Goal: Find contact information: Find contact information

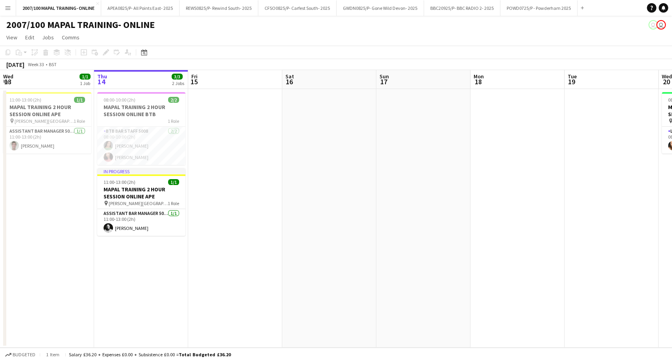
scroll to position [0, 353]
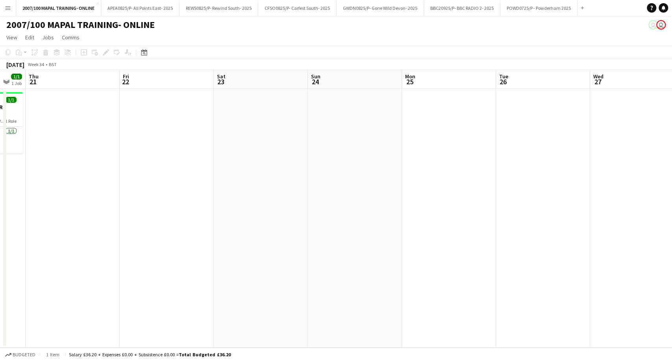
drag, startPoint x: 471, startPoint y: 215, endPoint x: 544, endPoint y: 228, distance: 74.3
click at [184, 260] on app-calendar-viewport "Sun 17 Mon 18 Tue 19 Wed 20 1/1 1 Job Thu 21 Fri 22 Sat 23 Sun 24 Mon 25 Tue 26…" at bounding box center [336, 209] width 672 height 278
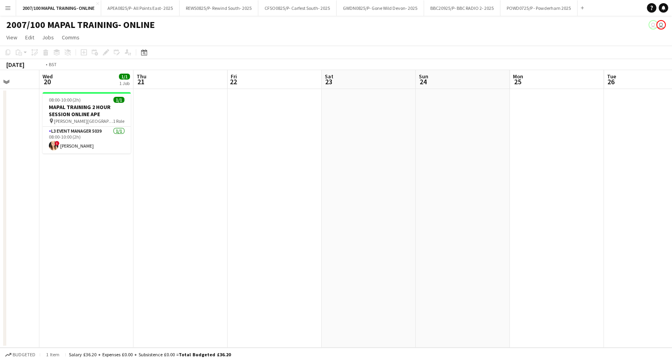
drag, startPoint x: 663, startPoint y: 216, endPoint x: 156, endPoint y: 268, distance: 509.2
click at [156, 268] on app-calendar-viewport "Sun 17 Mon 18 Tue 19 Wed 20 1/1 1 Job Thu 21 Fri 22 Sat 23 Sun 24 Mon 25 Tue 26…" at bounding box center [336, 209] width 672 height 278
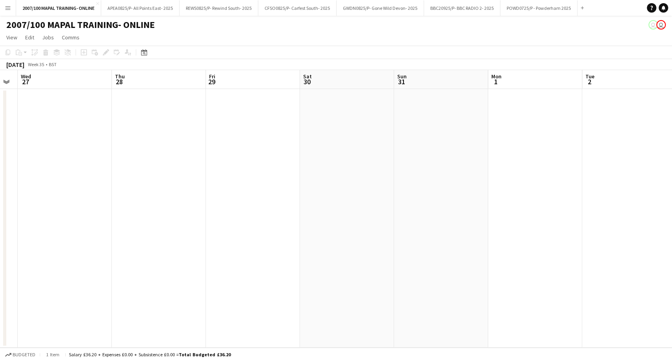
drag, startPoint x: 308, startPoint y: 229, endPoint x: 258, endPoint y: 243, distance: 51.5
click at [102, 254] on app-calendar-viewport "Sun 24 Mon 25 Tue 26 Wed 27 Thu 28 Fri 29 Sat 30 Sun 31 Mon 1 Tue 2 Wed 3 Thu 4…" at bounding box center [336, 209] width 672 height 278
drag, startPoint x: 350, startPoint y: 236, endPoint x: 13, endPoint y: 263, distance: 338.6
click at [0, 265] on app-calendar-viewport "Wed 27 Thu 28 Fri 29 Sat 30 Sun 31 Mon 1 Tue 2 Wed 3 Thu 4 Fri 5 Sat 6 Sun 7 Mo…" at bounding box center [336, 209] width 672 height 278
drag, startPoint x: 382, startPoint y: 230, endPoint x: 0, endPoint y: 265, distance: 384.0
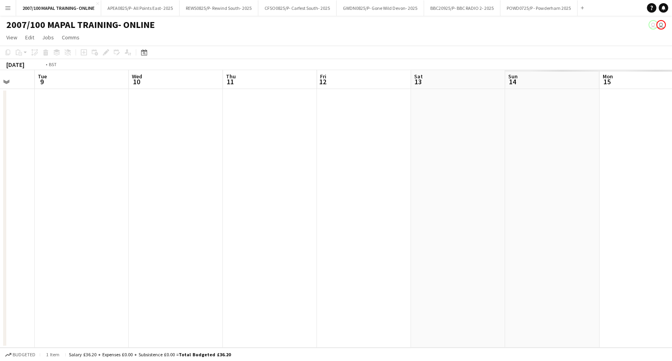
click at [0, 265] on app-calendar-viewport "Thu 4 Fri 5 Sat 6 Sun 7 Mon 8 Tue 9 Wed 10 Thu 11 Fri 12 Sat 13 Sun 14 Mon 15 T…" at bounding box center [336, 209] width 672 height 278
drag, startPoint x: 411, startPoint y: 211, endPoint x: 0, endPoint y: 247, distance: 412.3
click at [0, 247] on app-calendar-viewport "Sat 6 Sun 7 Mon 8 Tue 9 Wed 10 Thu 11 Fri 12 Sat 13 Sun 14 Mon 15 Tue 16 Wed 17…" at bounding box center [336, 209] width 672 height 278
drag, startPoint x: 365, startPoint y: 214, endPoint x: 497, endPoint y: 182, distance: 136.2
click at [510, 184] on app-calendar-viewport "Wed 10 Thu 11 Fri 12 Sat 13 Sun 14 Mon 15 Tue 16 Wed 17 Thu 18 Fri 19 Sat 20 Su…" at bounding box center [336, 209] width 672 height 278
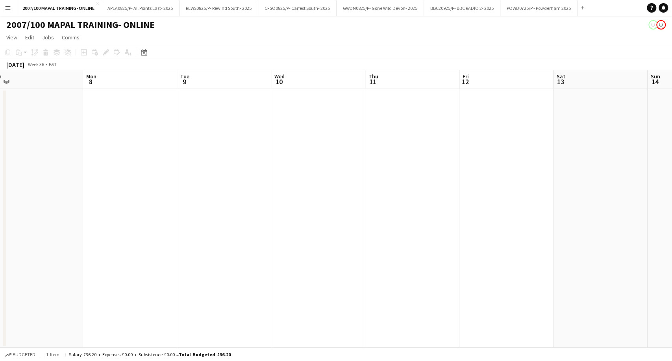
drag, startPoint x: 24, startPoint y: 235, endPoint x: 396, endPoint y: 161, distance: 378.5
click at [396, 161] on app-calendar-viewport "Fri 5 Sat 6 Sun 7 Mon 8 Tue 9 Wed 10 Thu 11 Fri 12 Sat 13 Sun 14 Mon 15 Tue 16 …" at bounding box center [336, 209] width 672 height 278
drag, startPoint x: 270, startPoint y: 170, endPoint x: 321, endPoint y: 168, distance: 50.8
click at [370, 146] on app-calendar-viewport "Sat 30 Sun 31 Mon 1 Tue 2 Wed 3 Thu 4 Fri 5 Sat 6 Sun 7 Mon 8 Tue 9 Wed 10 Thu …" at bounding box center [336, 209] width 672 height 278
click at [638, 139] on app-calendar-viewport "Fri 29 Sat 30 Sun 31 Mon 1 Tue 2 Wed 3 Thu 4 Fri 5 Sat 6 Sun 7 Mon 8 Tue 9 Wed …" at bounding box center [336, 209] width 672 height 278
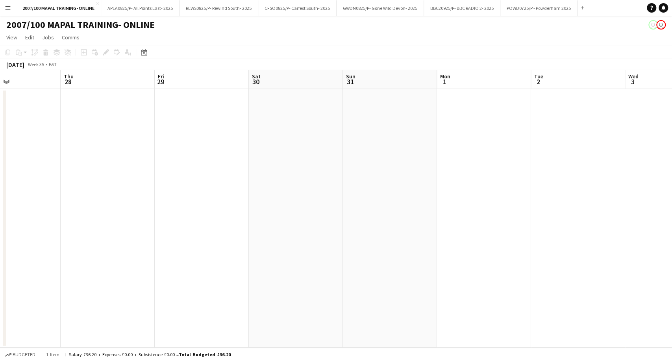
drag, startPoint x: 595, startPoint y: 149, endPoint x: 580, endPoint y: 115, distance: 37.4
click at [671, 93] on app-calendar-viewport "Mon 25 Tue 26 Wed 27 Thu 28 Fri 29 Sat 30 Sun 31 Mon 1 Tue 2 Wed 3 Thu 4 Fri 5 …" at bounding box center [336, 209] width 672 height 278
drag, startPoint x: 581, startPoint y: 117, endPoint x: 671, endPoint y: 83, distance: 96.6
click at [671, 83] on app-calendar-viewport "Sun 24 Mon 25 Tue 26 Wed 27 Thu 28 Fri 29 Sat 30 Sun 31 Mon 1 Tue 2 Wed 3 Thu 4…" at bounding box center [336, 209] width 672 height 278
drag, startPoint x: 186, startPoint y: 176, endPoint x: 671, endPoint y: 143, distance: 486.7
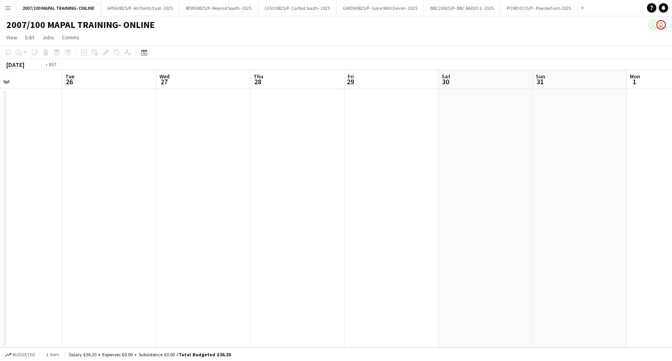
click at [671, 143] on app-calendar-viewport "Sat 23 Sun 24 Mon 25 Tue 26 Wed 27 Thu 28 Fri 29 Sat 30 Sun 31 Mon 1 Tue 2 Wed …" at bounding box center [336, 209] width 672 height 278
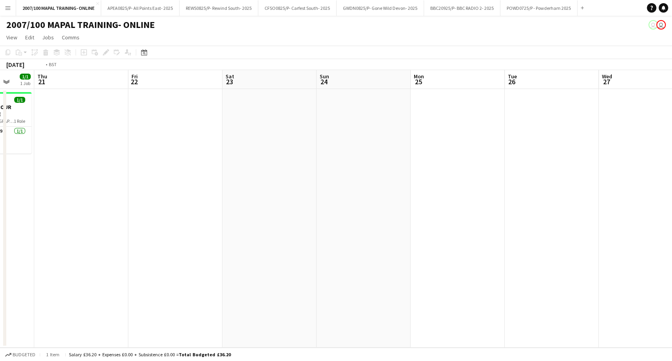
drag, startPoint x: 321, startPoint y: 223, endPoint x: 633, endPoint y: 150, distance: 320.0
click at [624, 152] on app-calendar-viewport "Mon 18 Tue 19 Wed 20 1/1 1 Job Thu 21 Fri 22 Sat 23 Sun 24 Mon 25 Tue 26 Wed 27…" at bounding box center [336, 209] width 672 height 278
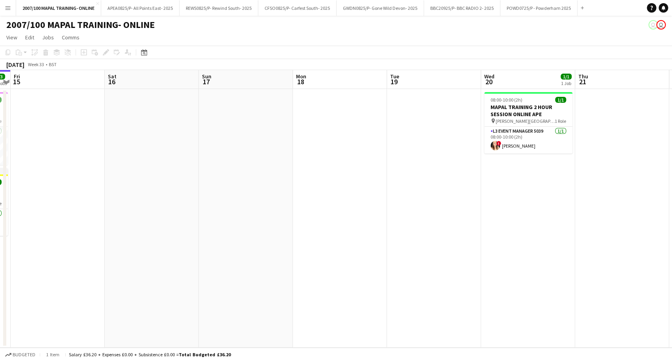
drag, startPoint x: 295, startPoint y: 236, endPoint x: 644, endPoint y: 176, distance: 353.3
click at [644, 176] on app-calendar-viewport "Wed 13 1/1 1 Job Thu 14 3/3 2 Jobs Fri 15 Sat 16 Sun 17 Mon 18 Tue 19 Wed 20 1/…" at bounding box center [336, 209] width 672 height 278
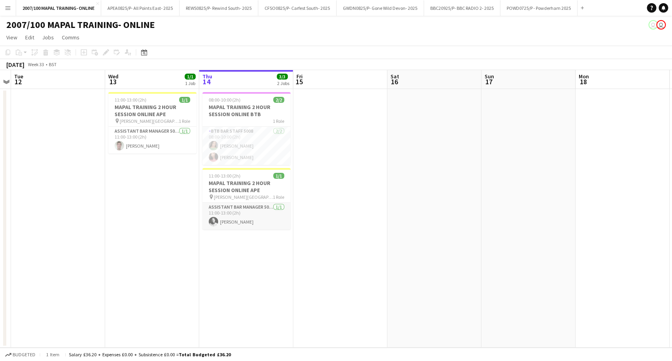
click at [245, 211] on app-card-role "Assistant Bar Manager 5006 [DATE] 11:00-13:00 (2h) [PERSON_NAME]" at bounding box center [246, 216] width 88 height 27
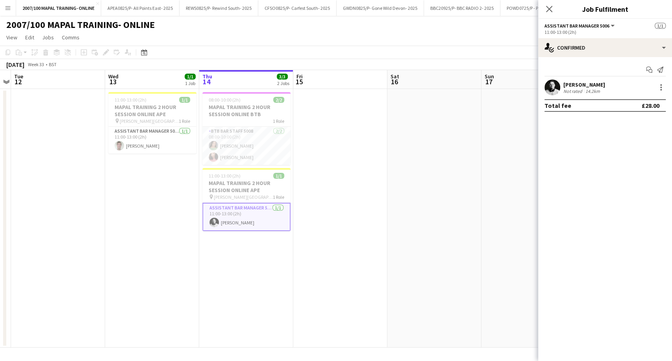
click at [585, 83] on div "[PERSON_NAME]" at bounding box center [585, 84] width 42 height 7
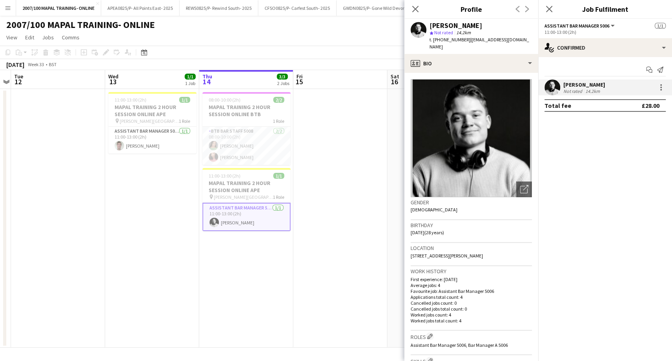
drag, startPoint x: 465, startPoint y: 42, endPoint x: 441, endPoint y: 42, distance: 24.0
click at [441, 42] on div "t. [PHONE_NUMBER] | [EMAIL_ADDRESS][DOMAIN_NAME]" at bounding box center [481, 43] width 102 height 14
copy span "7454211745"
click at [412, 10] on icon "Close pop-in" at bounding box center [415, 8] width 7 height 7
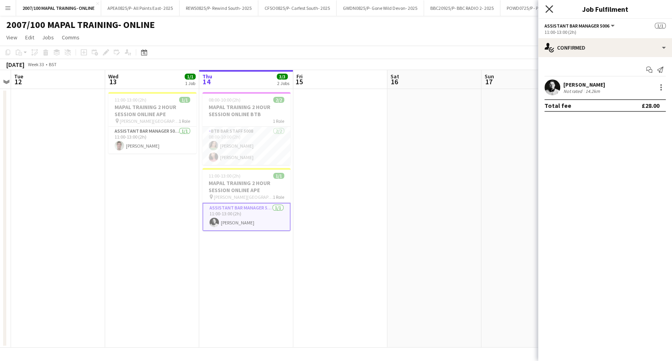
click at [545, 10] on icon "Close pop-in" at bounding box center [548, 8] width 7 height 7
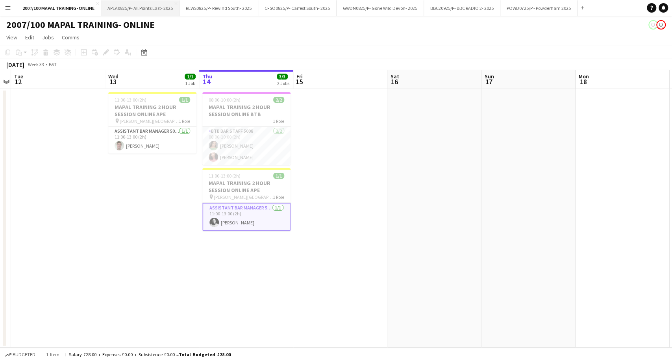
click at [143, 10] on button "APEA0825/P- All Points East- 2025 Close" at bounding box center [140, 7] width 78 height 15
